Goal: Find specific page/section: Find specific page/section

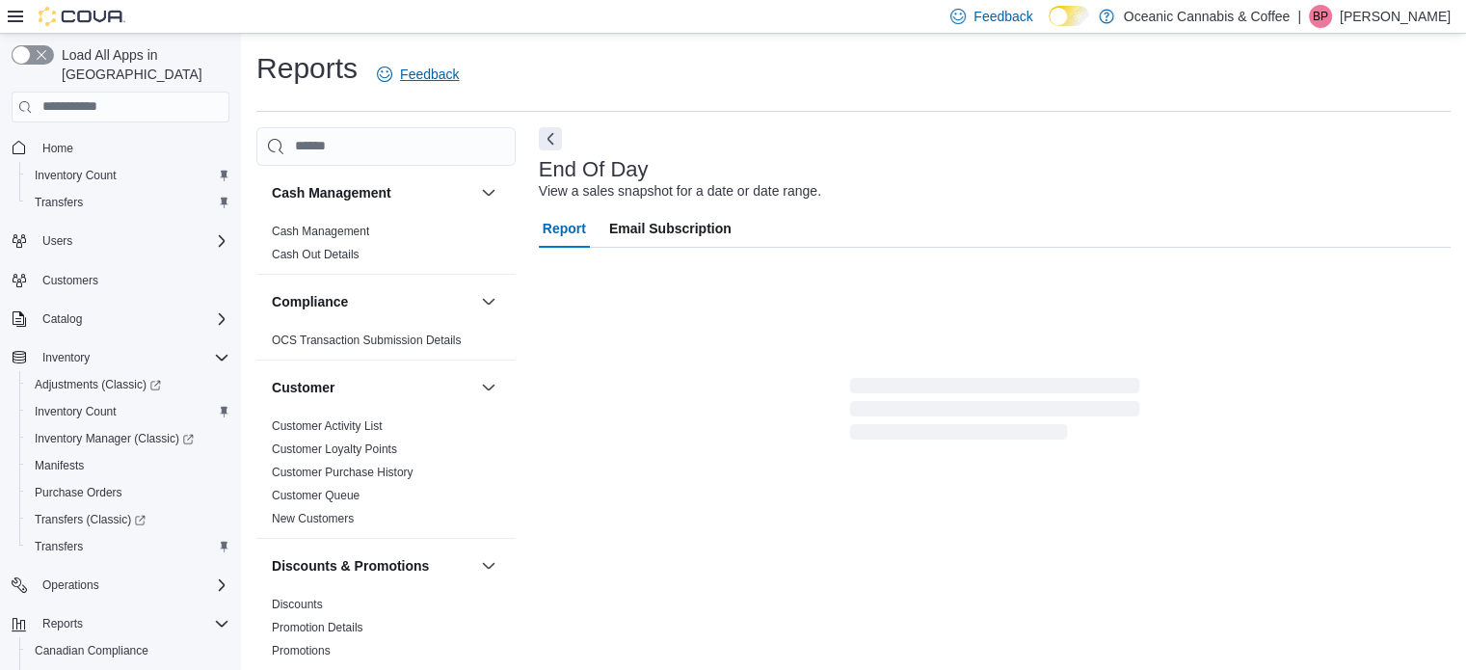
scroll to position [13, 0]
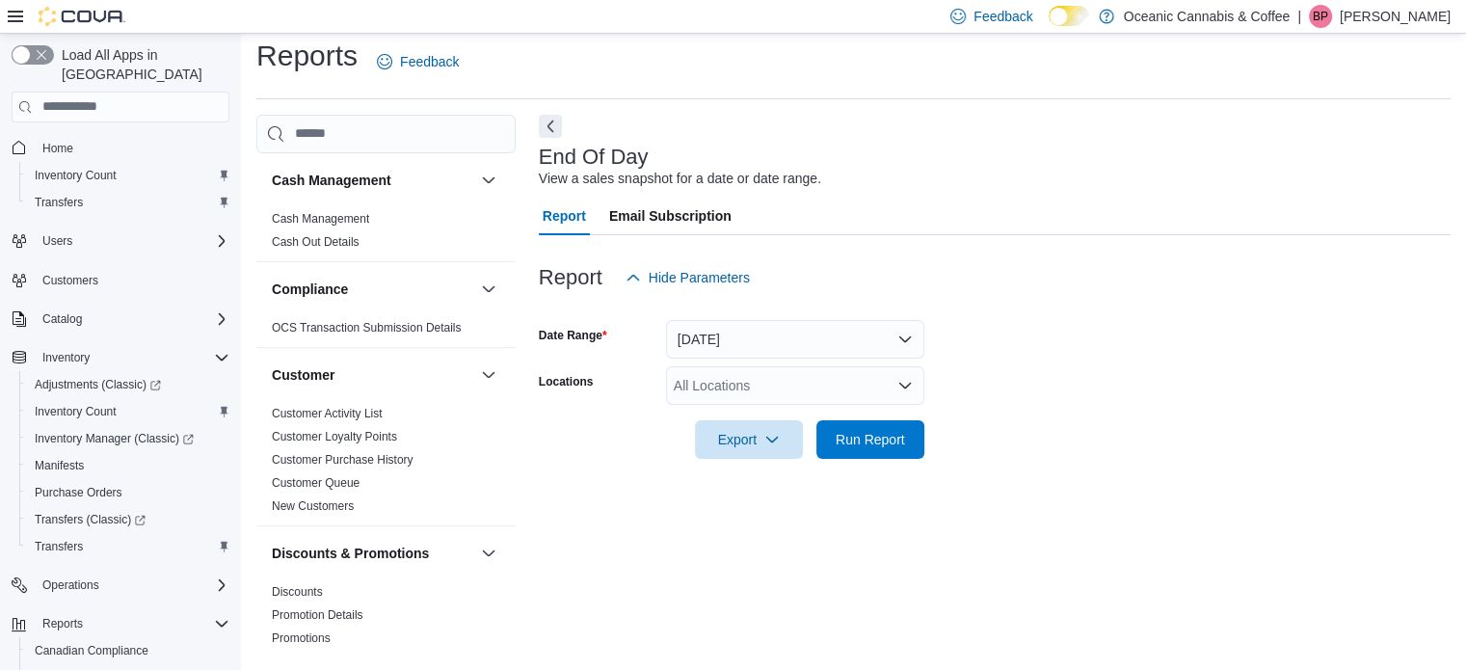
click at [732, 389] on div "All Locations" at bounding box center [795, 385] width 258 height 39
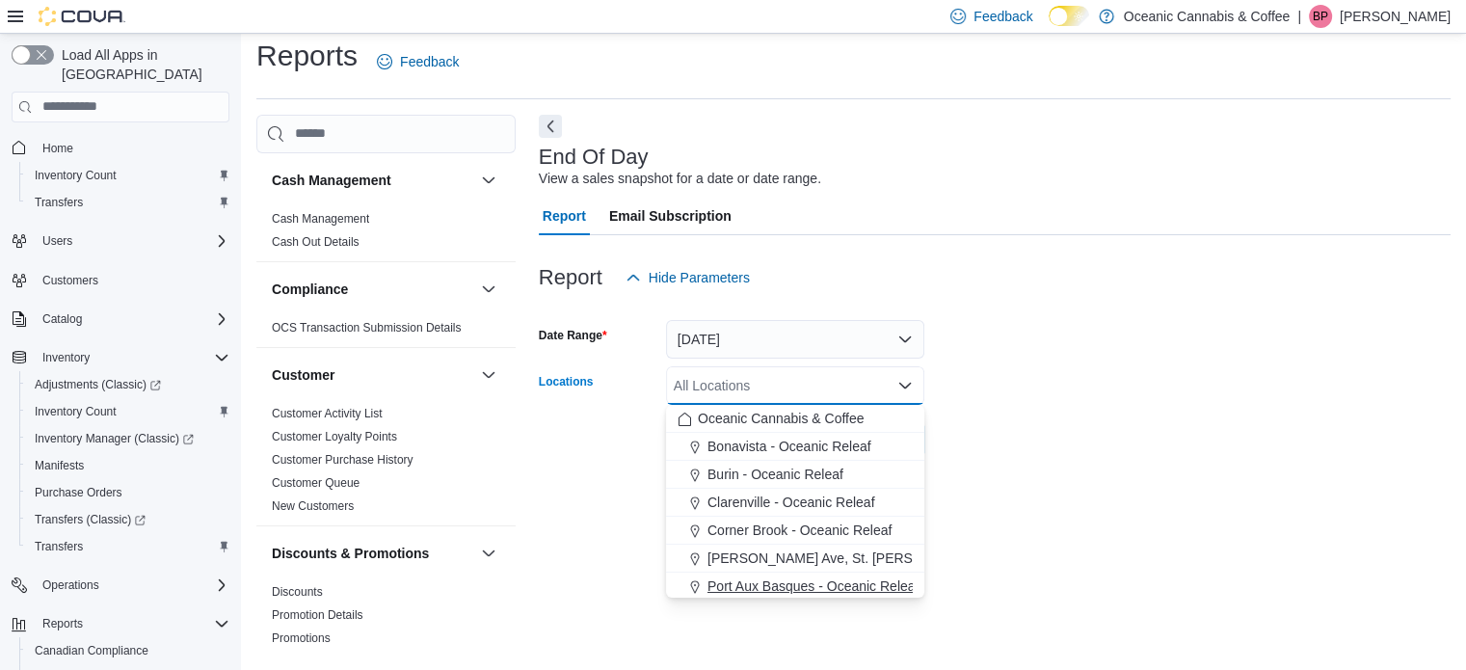
scroll to position [96, 0]
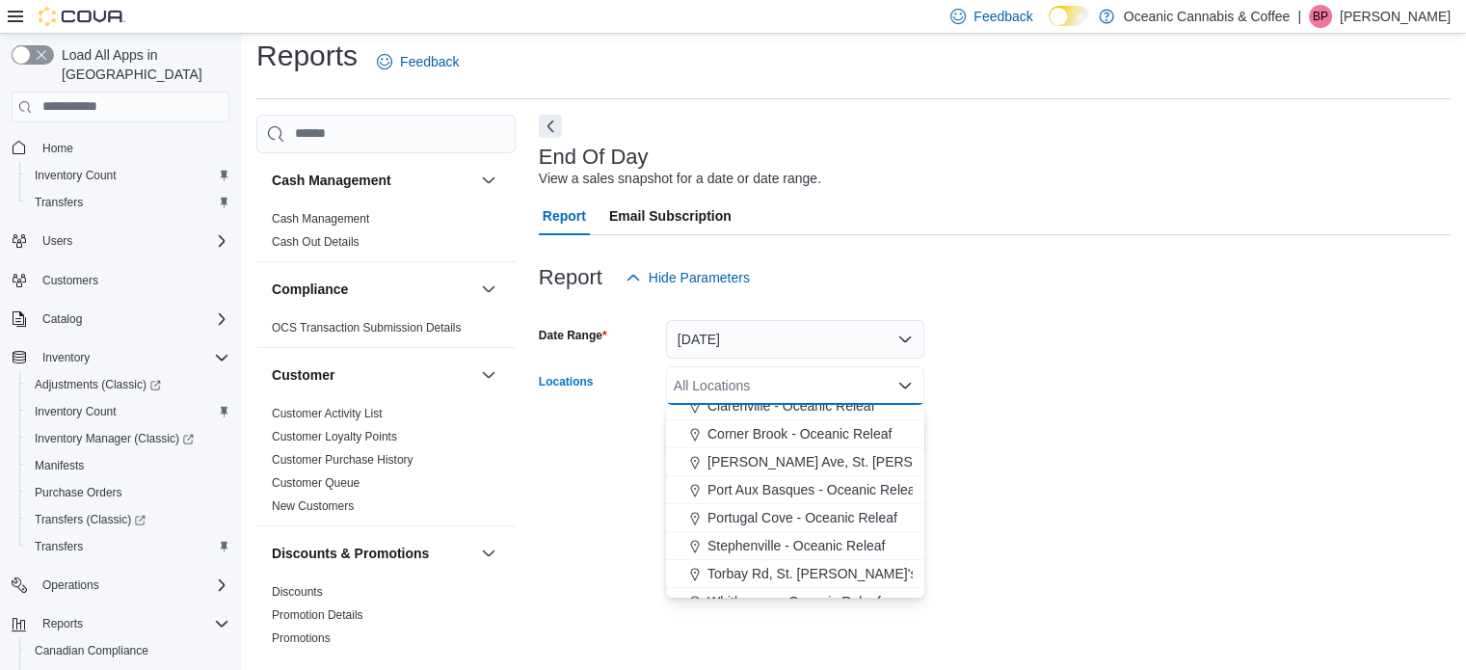
click at [565, 485] on div "End Of Day View a sales snapshot for a date or date range. Report Email Subscri…" at bounding box center [995, 385] width 912 height 541
